Goal: Information Seeking & Learning: Find contact information

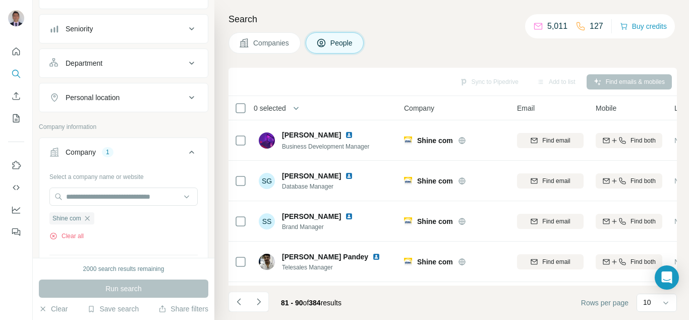
scroll to position [244, 0]
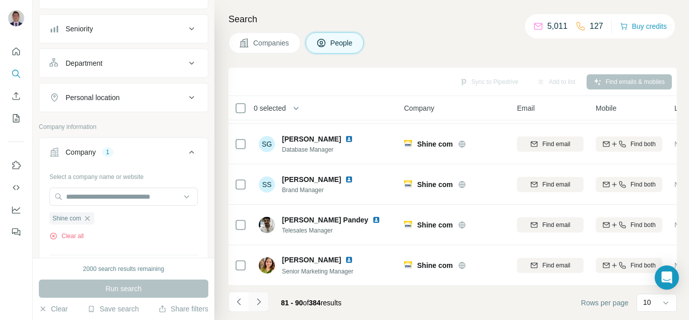
click at [258, 302] on icon "Navigate to next page" at bounding box center [259, 301] width 10 height 10
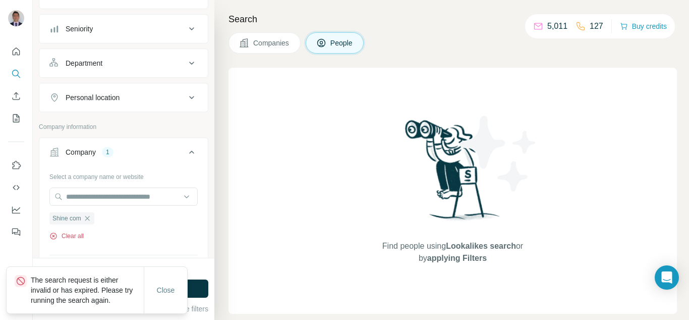
click at [70, 236] on button "Clear all" at bounding box center [66, 235] width 34 height 9
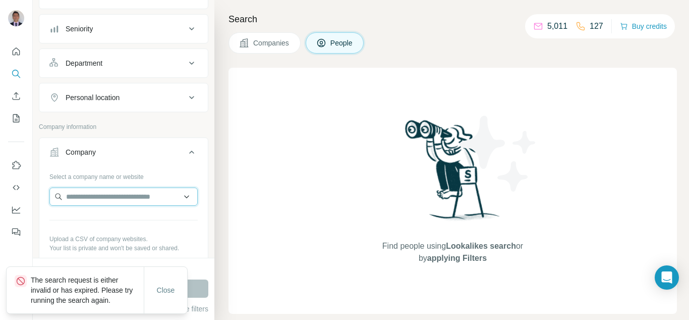
click at [76, 198] on input "text" at bounding box center [123, 196] width 148 height 18
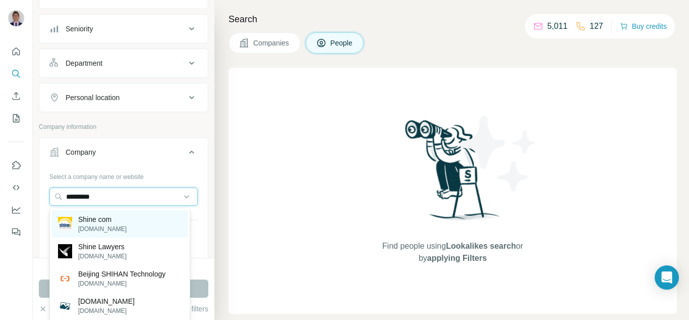
type input "*********"
click at [95, 225] on p "[DOMAIN_NAME]" at bounding box center [102, 228] width 48 height 9
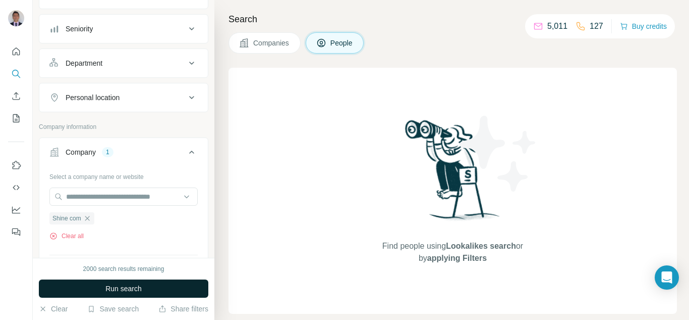
click at [127, 290] on span "Run search" at bounding box center [123, 288] width 36 height 10
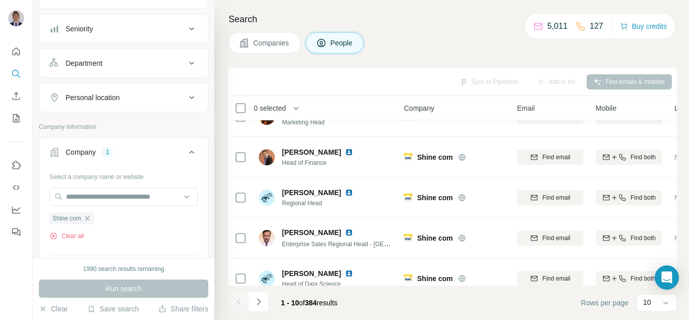
scroll to position [244, 0]
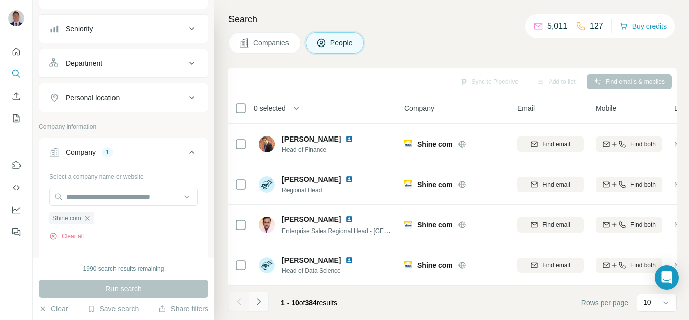
click at [258, 298] on icon "Navigate to next page" at bounding box center [259, 301] width 10 height 10
click at [254, 301] on icon "Navigate to next page" at bounding box center [259, 301] width 10 height 10
click at [257, 299] on icon "Navigate to next page" at bounding box center [259, 301] width 10 height 10
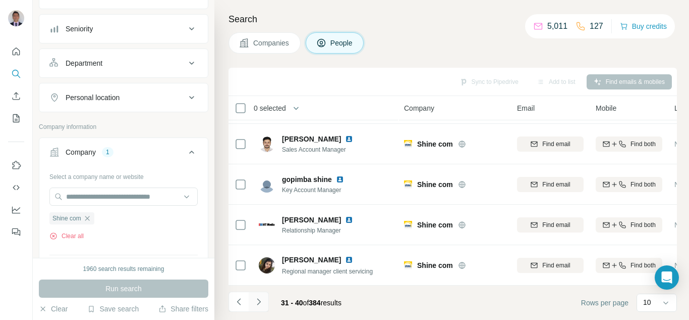
click at [257, 298] on icon "Navigate to next page" at bounding box center [259, 301] width 10 height 10
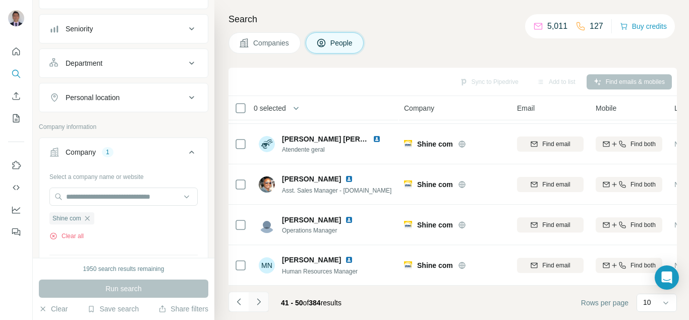
click at [257, 299] on icon "Navigate to next page" at bounding box center [259, 301] width 4 height 7
